Goal: Information Seeking & Learning: Find specific fact

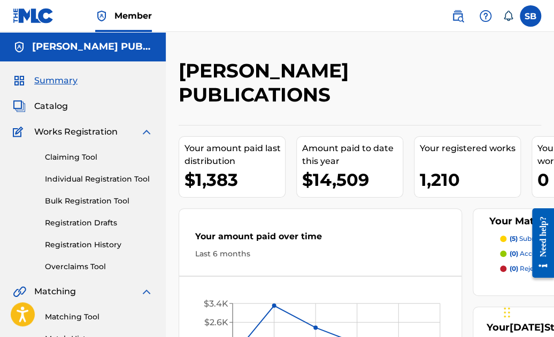
click at [456, 13] on img at bounding box center [457, 16] width 13 height 13
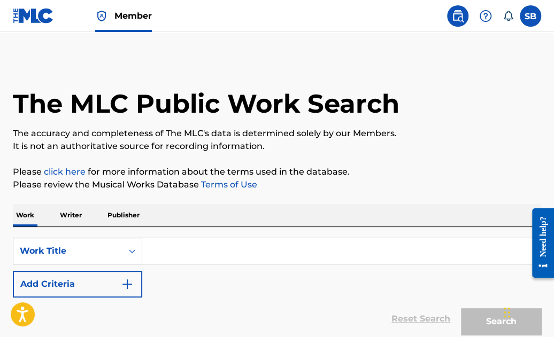
click at [219, 253] on input "Search Form" at bounding box center [341, 251] width 398 height 26
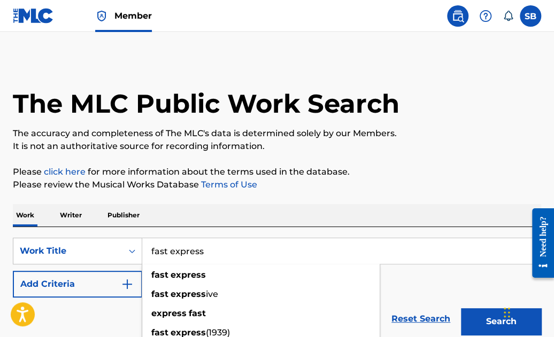
type input "fast express"
click at [273, 232] on div "SearchWithCriteriad18c7f31-6f97-49b2-aaaa-8e4a3cd81bb6 Work Title fast express …" at bounding box center [277, 283] width 528 height 113
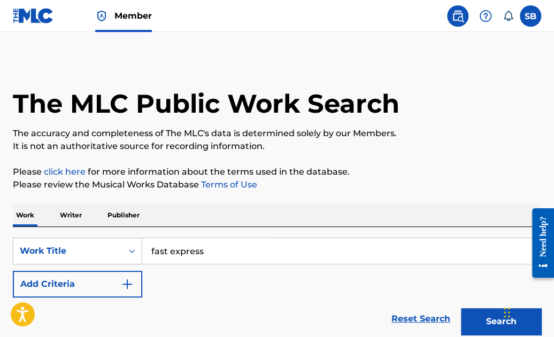
click at [127, 280] on img "Search Form" at bounding box center [127, 284] width 13 height 13
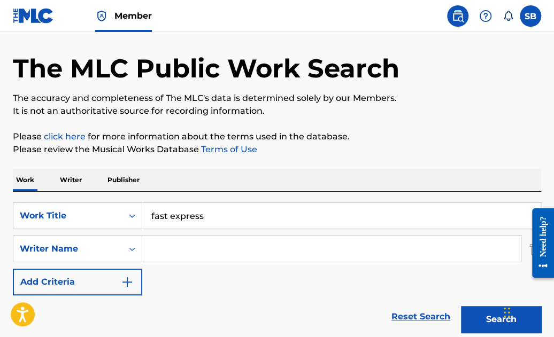
scroll to position [72, 0]
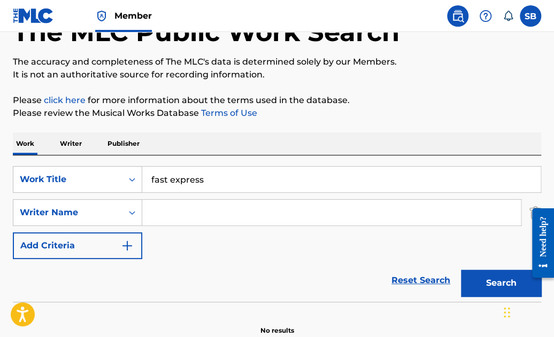
click at [171, 211] on input "Search Form" at bounding box center [331, 213] width 378 height 26
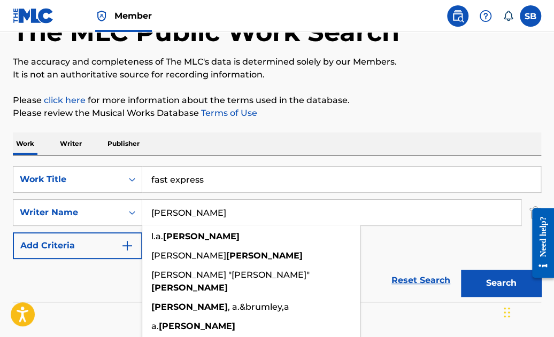
type input "[PERSON_NAME]"
click at [362, 125] on div "The MLC Public Work Search The accuracy and completeness of The MLC's data is d…" at bounding box center [277, 161] width 554 height 348
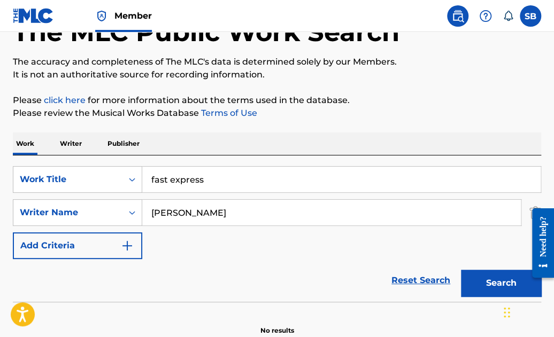
click at [487, 278] on button "Search" at bounding box center [501, 283] width 80 height 27
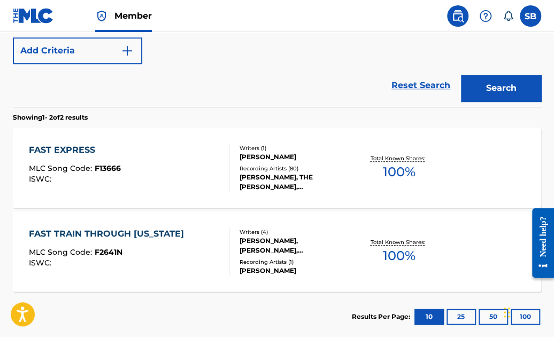
scroll to position [268, 0]
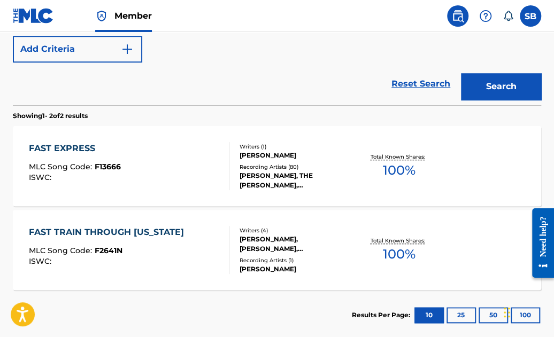
click at [71, 145] on div "FAST EXPRESS" at bounding box center [75, 148] width 92 height 13
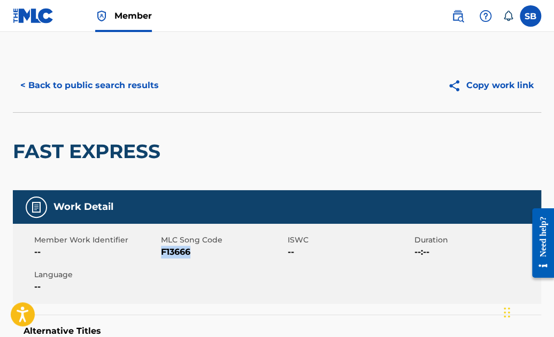
drag, startPoint x: 191, startPoint y: 251, endPoint x: 162, endPoint y: 251, distance: 29.4
click at [162, 251] on span "F13666" at bounding box center [223, 252] width 124 height 13
copy span "F13666"
click at [142, 83] on button "< Back to public search results" at bounding box center [89, 85] width 153 height 27
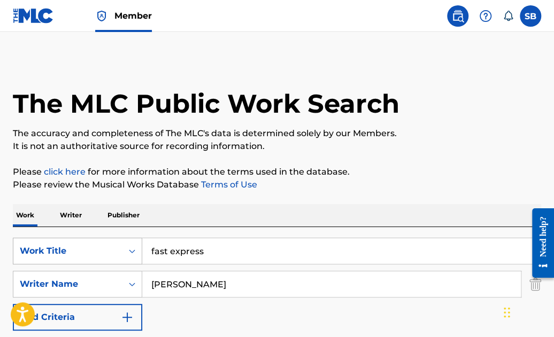
drag, startPoint x: 238, startPoint y: 252, endPoint x: 127, endPoint y: 242, distance: 111.1
click at [127, 242] on div "SearchWithCriteriad18c7f31-6f97-49b2-aaaa-8e4a3cd81bb6 Work Title fast express" at bounding box center [277, 251] width 528 height 27
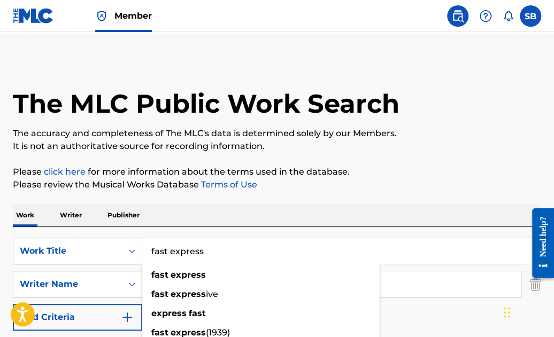
paste input "Ain't it Hard to Love"
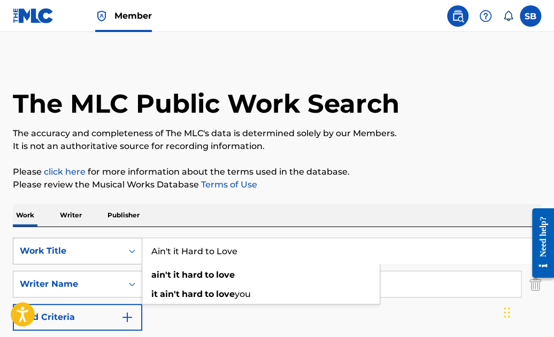
type input "Ain't it Hard to Love"
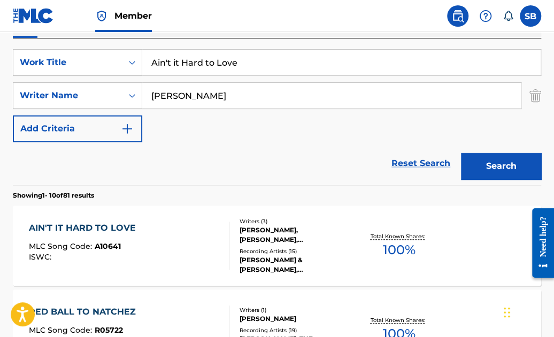
scroll to position [189, 0]
click at [121, 223] on div "AIN'T IT HARD TO LOVE" at bounding box center [85, 228] width 112 height 13
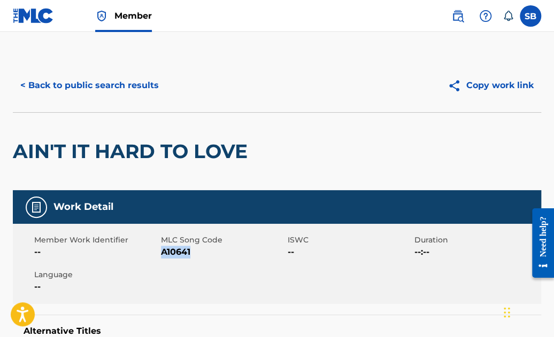
drag, startPoint x: 192, startPoint y: 252, endPoint x: 163, endPoint y: 253, distance: 29.4
click at [163, 253] on span "A10641" at bounding box center [223, 252] width 124 height 13
copy span "A10641"
